Goal: Use online tool/utility: Utilize a website feature to perform a specific function

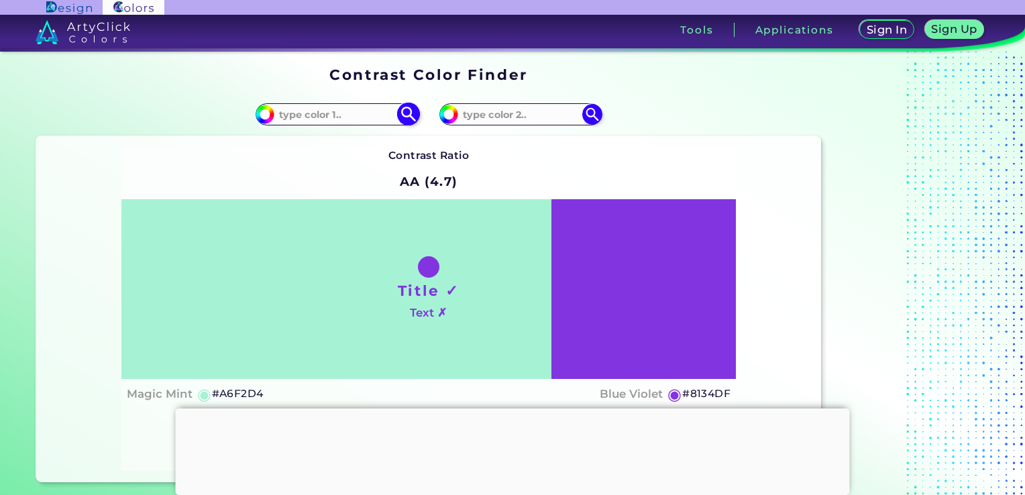
click at [361, 113] on input at bounding box center [336, 114] width 125 height 18
paste input "1F293F"
type input "1F293F"
click at [409, 115] on img at bounding box center [407, 114] width 23 height 23
type input "#1f293f"
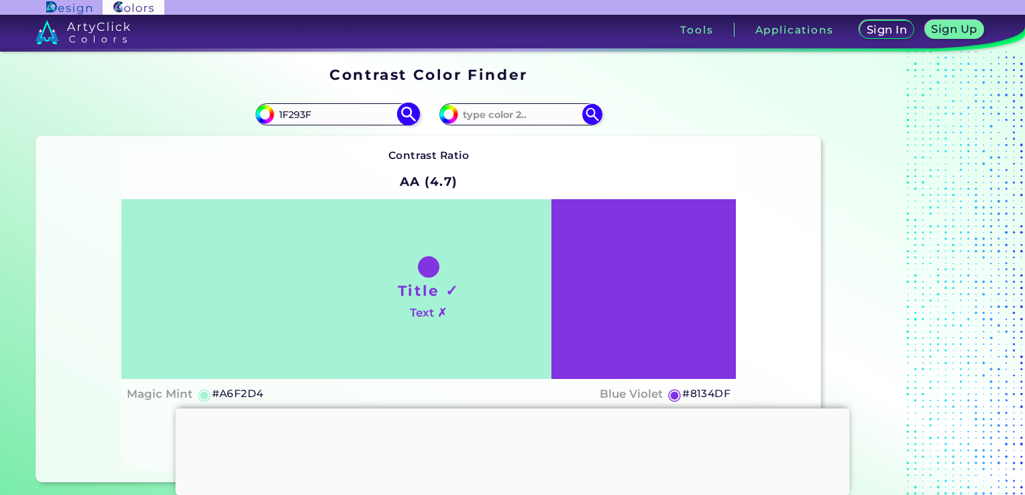
type input "#1F293F"
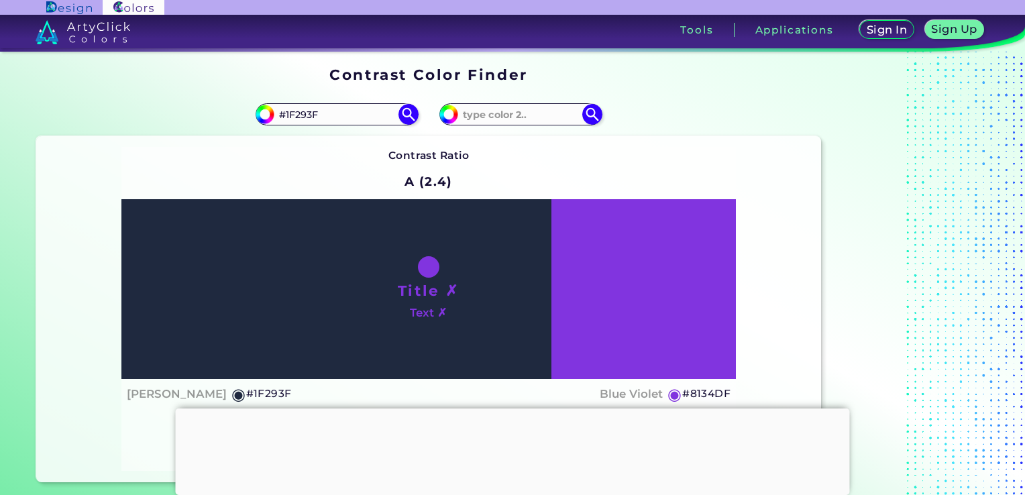
click at [129, 157] on div "Contrast Ratio A (2.4) Title ✗ Text ✗ [PERSON_NAME] ◉ #1F293F ◉" at bounding box center [428, 309] width 615 height 324
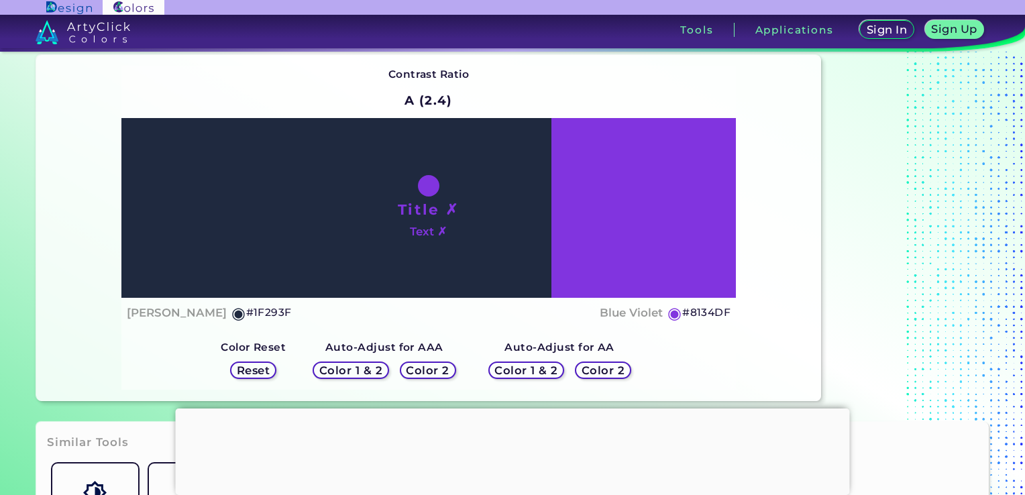
scroll to position [80, 0]
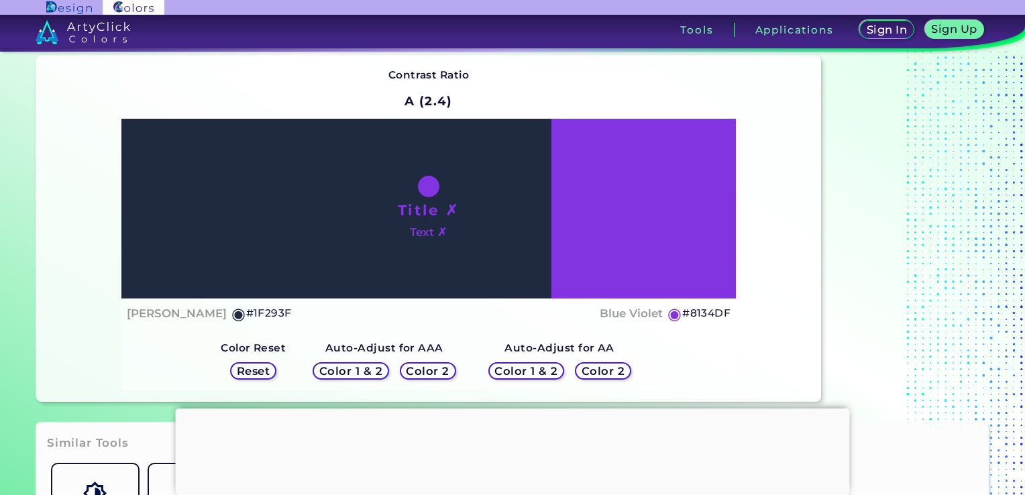
click at [601, 372] on h5 "Color 2" at bounding box center [602, 370] width 45 height 11
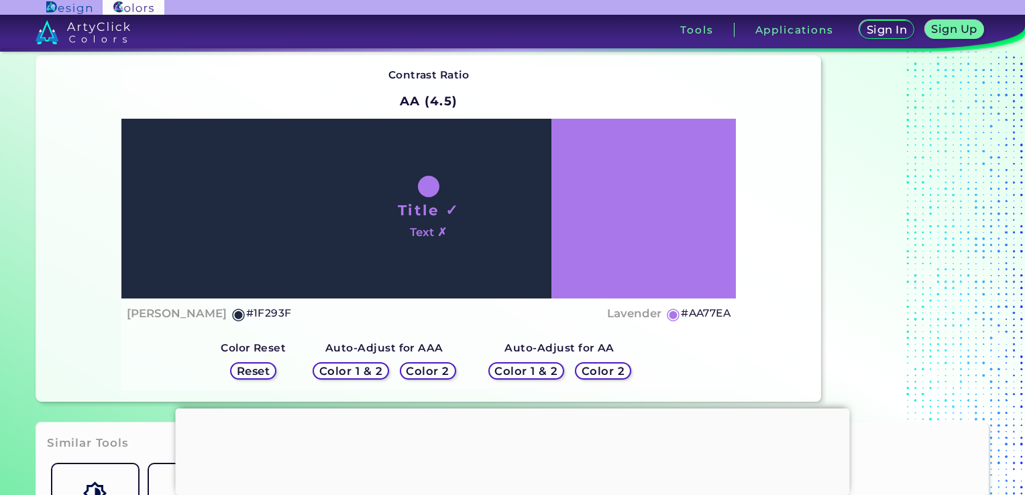
click at [601, 372] on h5 "Color 2" at bounding box center [603, 371] width 40 height 10
click at [601, 372] on h5 "Color 2" at bounding box center [603, 371] width 41 height 11
click at [601, 372] on h5 "Color 2" at bounding box center [602, 370] width 45 height 11
click at [601, 372] on h5 "Color 2" at bounding box center [602, 370] width 41 height 11
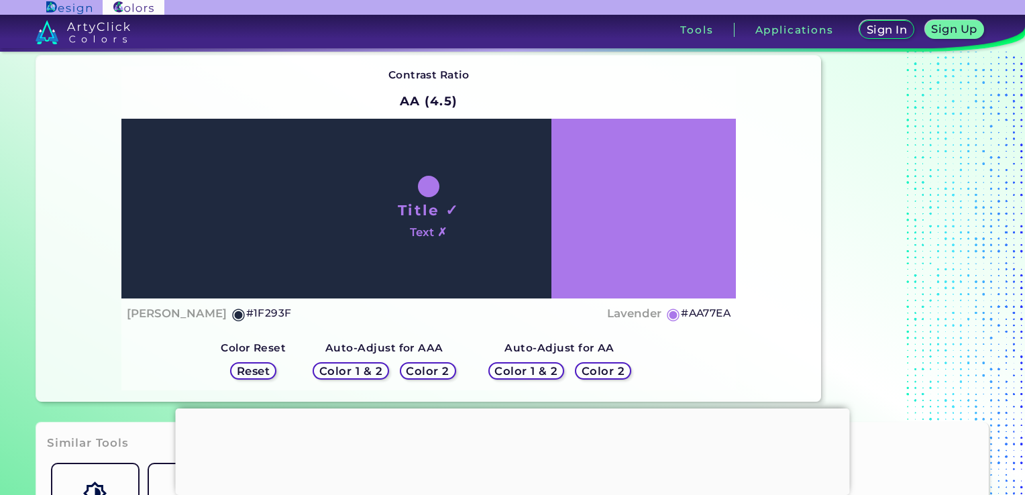
drag, startPoint x: 601, startPoint y: 372, endPoint x: 709, endPoint y: 359, distance: 108.7
click at [709, 359] on div "Contrast Ratio AA (4.5) Title ✓ Text ✗ [PERSON_NAME] ◉ #1F293F ◉" at bounding box center [428, 228] width 615 height 324
click at [437, 367] on h5 "Color 2" at bounding box center [428, 371] width 40 height 10
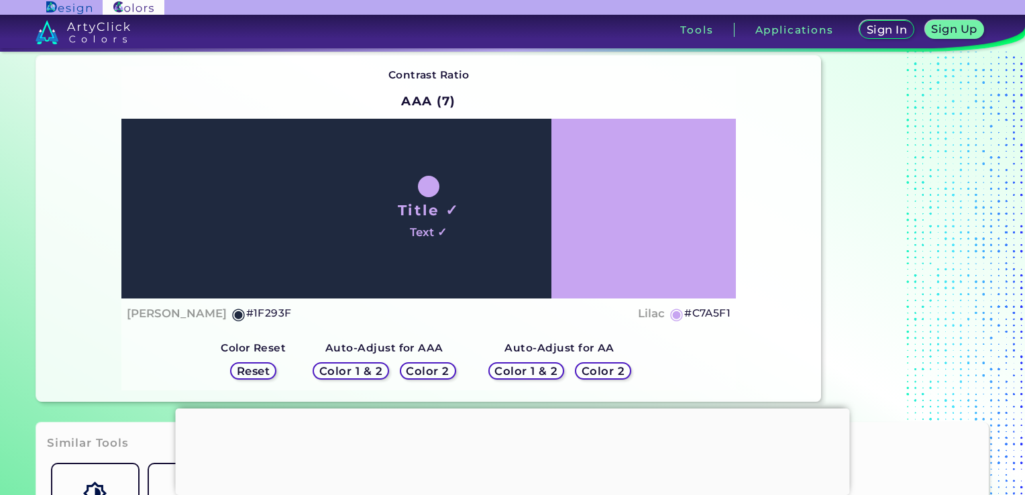
click at [437, 367] on h5 "Color 2" at bounding box center [428, 371] width 40 height 10
click at [437, 367] on h5 "Color 2" at bounding box center [427, 370] width 41 height 11
click at [437, 367] on h5 "Color 2" at bounding box center [428, 371] width 40 height 10
click at [671, 347] on div "Contrast Ratio AAA (7) Title ✓ Text ✓ [PERSON_NAME] ◉ #1F293F [GEOGRAPHIC_DATA]" at bounding box center [428, 228] width 615 height 324
click at [615, 369] on h5 "Color 2" at bounding box center [602, 370] width 43 height 11
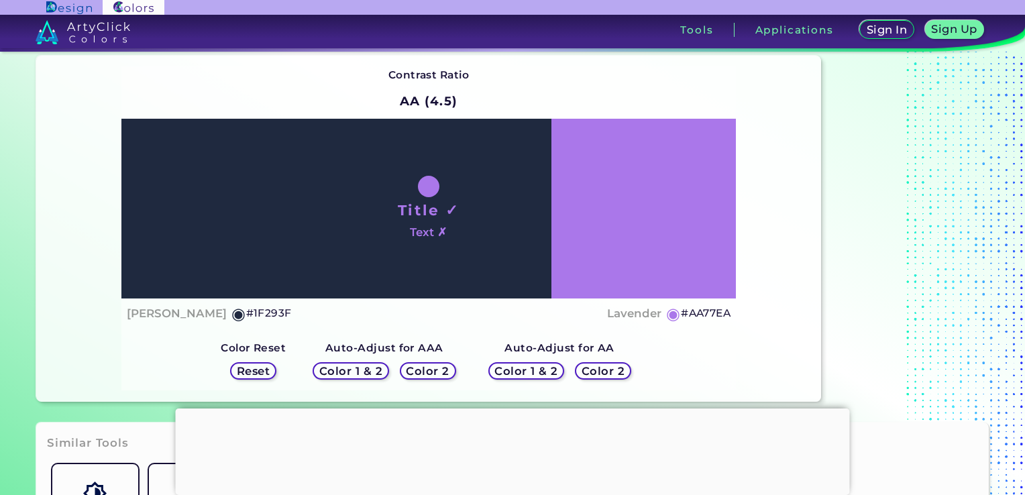
click at [615, 369] on h5 "Color 2" at bounding box center [603, 370] width 44 height 11
click at [615, 369] on h5 "Color 2" at bounding box center [603, 370] width 42 height 11
drag, startPoint x: 615, startPoint y: 369, endPoint x: 754, endPoint y: 341, distance: 141.8
click at [754, 341] on div "Contrast Ratio AA (4.5) Title ✓ Text ✗ [PERSON_NAME] ◉ #1F293F Lavender ◉ #AA77…" at bounding box center [428, 229] width 784 height 346
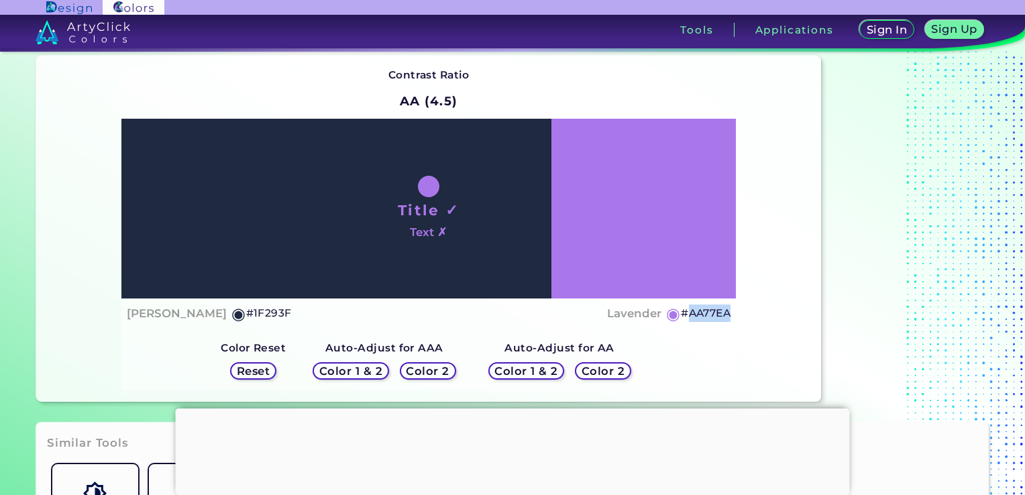
drag, startPoint x: 732, startPoint y: 314, endPoint x: 685, endPoint y: 313, distance: 46.3
click at [685, 313] on div "Title ✓ Text ✗ [PERSON_NAME] ◉ #1F293F Lavender ◉ #AA77EA" at bounding box center [428, 224] width 615 height 210
copy h5 "AA77EA"
